Goal: Information Seeking & Learning: Learn about a topic

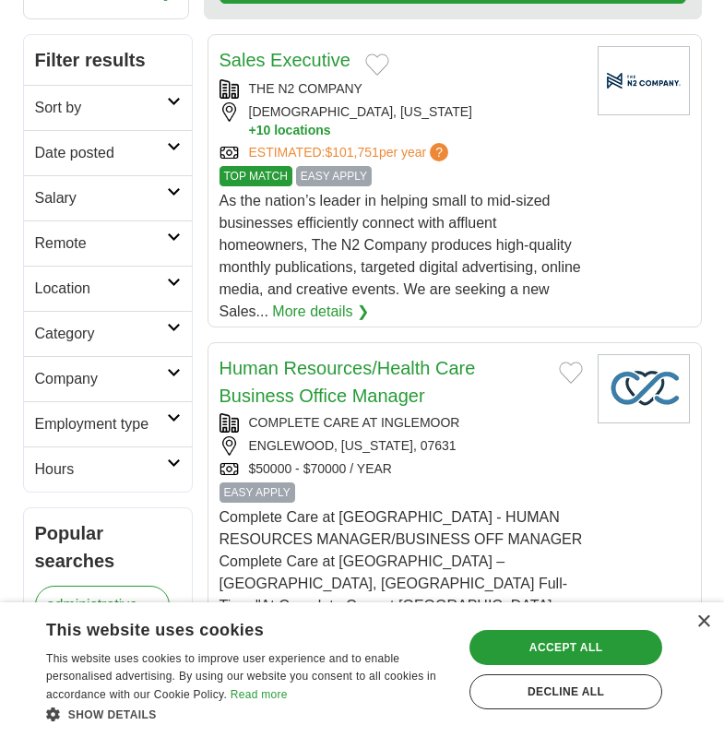
scroll to position [318, 0]
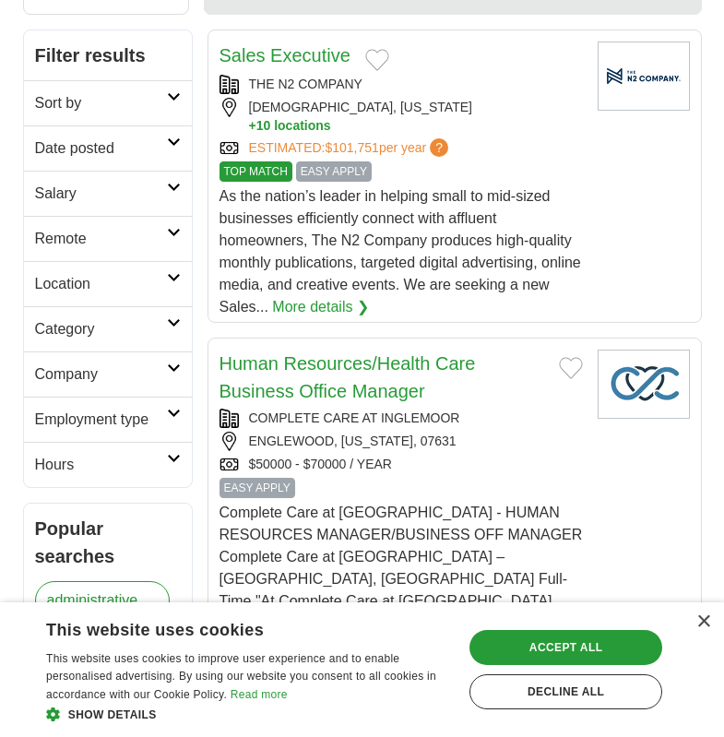
click at [74, 715] on span "Show details" at bounding box center [112, 714] width 89 height 13
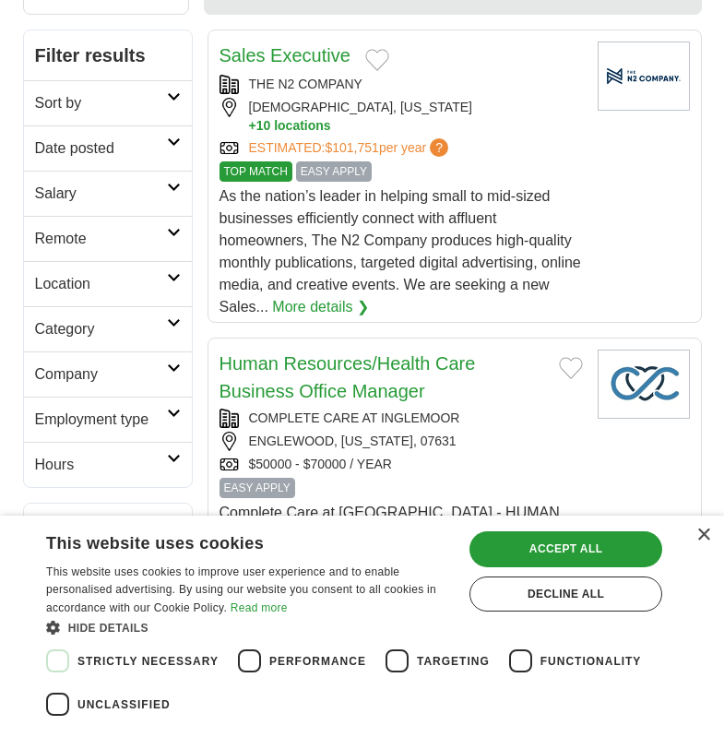
click at [59, 657] on div "Cookie consent dialog" at bounding box center [57, 660] width 43 height 43
click at [569, 545] on div "Accept all" at bounding box center [565, 548] width 193 height 35
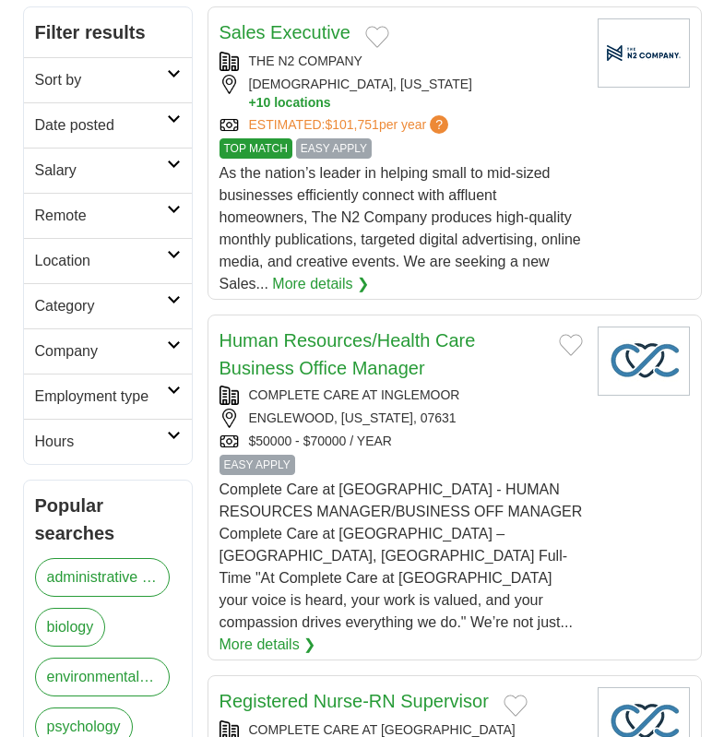
scroll to position [0, 0]
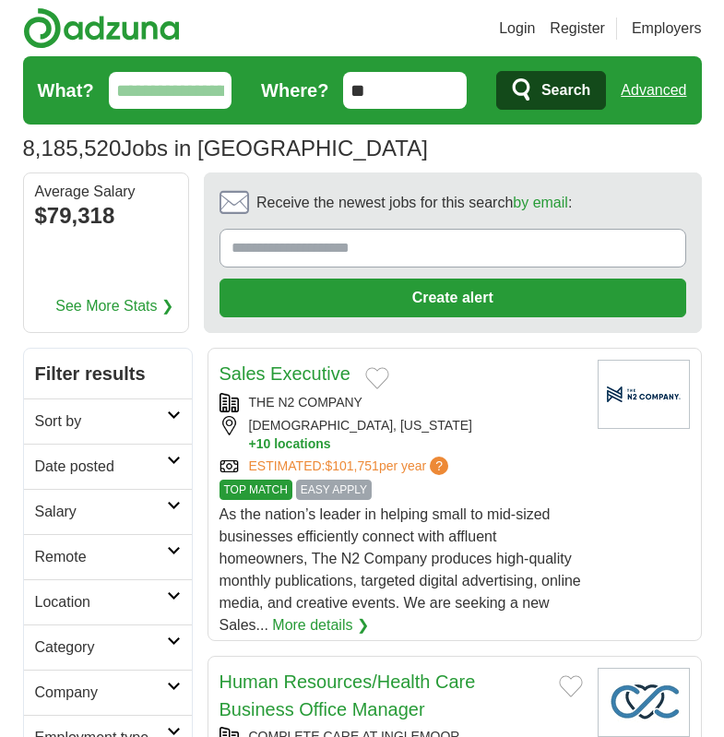
click at [165, 89] on input "What?" at bounding box center [171, 90] width 124 height 37
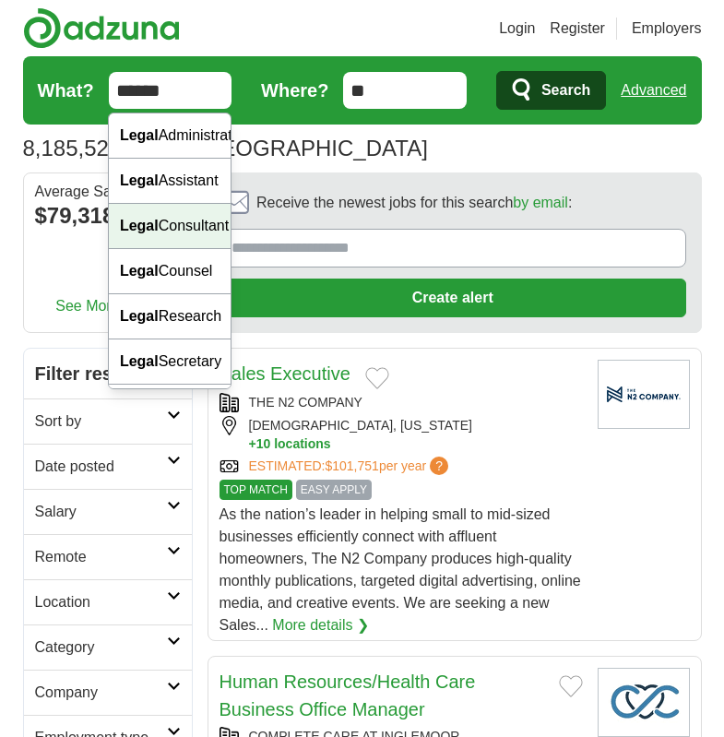
click at [171, 249] on div "Legal Consultant" at bounding box center [170, 226] width 122 height 45
type input "**********"
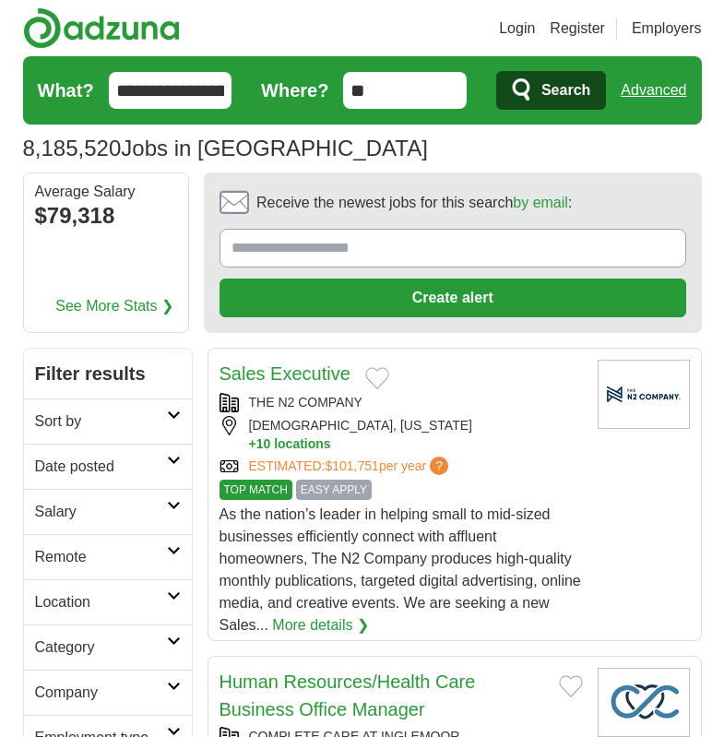
click at [579, 89] on span "Search" at bounding box center [565, 90] width 49 height 37
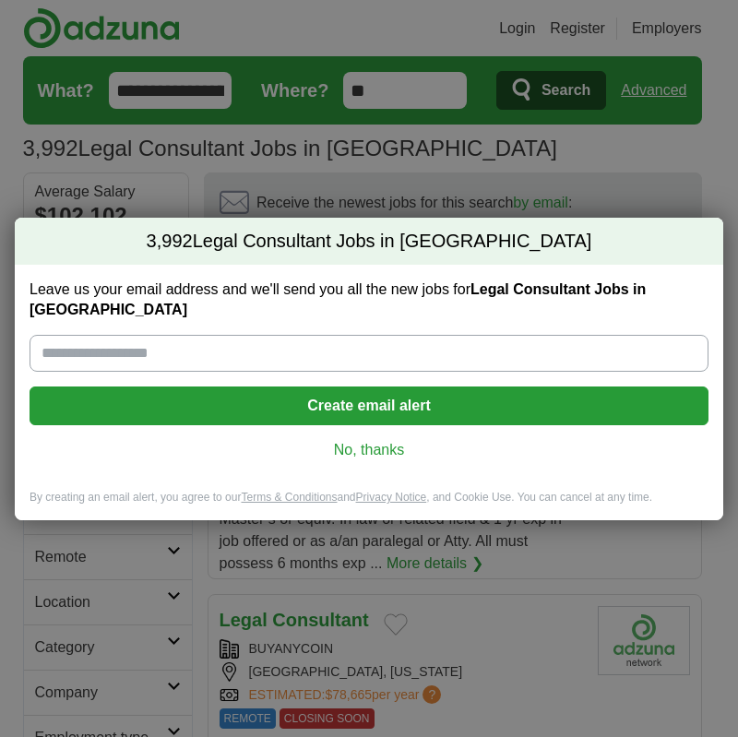
click at [355, 471] on div "Leave us your email address and we'll send you all the new jobs for Legal Consu…" at bounding box center [369, 377] width 708 height 225
click at [347, 444] on link "No, thanks" at bounding box center [368, 450] width 649 height 20
